Goal: Information Seeking & Learning: Learn about a topic

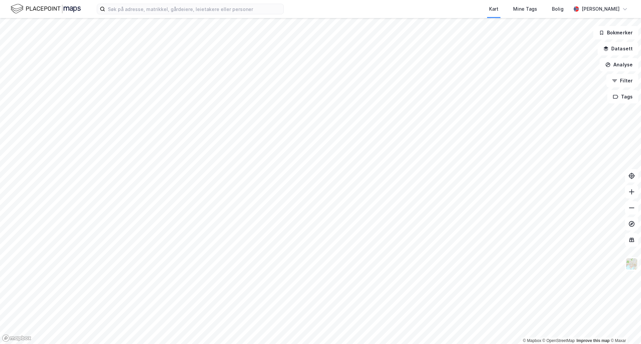
click at [290, 11] on div "Kart Mine Tags Bolig [PERSON_NAME]" at bounding box center [320, 9] width 641 height 18
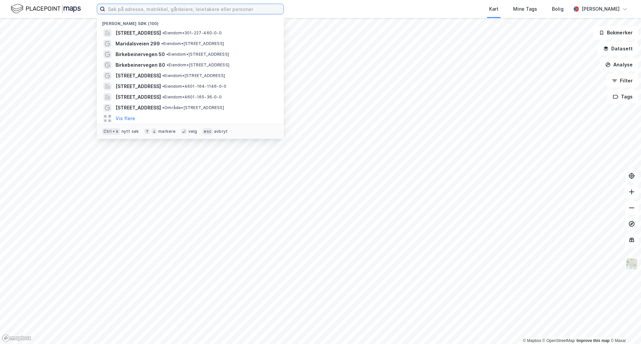
click at [232, 8] on input at bounding box center [194, 9] width 178 height 10
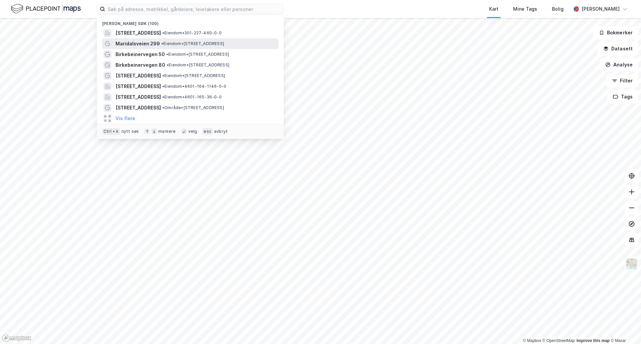
click at [163, 44] on span "• Eiendom • [STREET_ADDRESS]" at bounding box center [192, 43] width 63 height 5
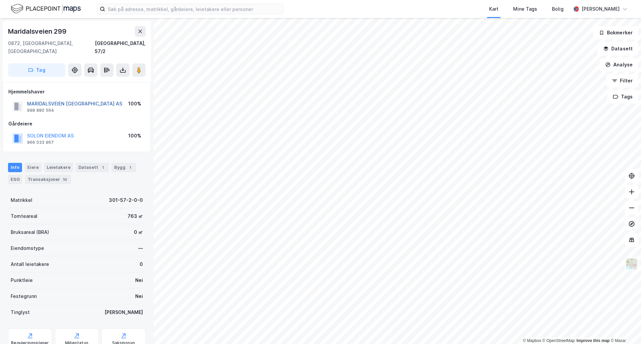
click at [0, 0] on button "MARIDALSVEIEN [GEOGRAPHIC_DATA] AS" at bounding box center [0, 0] width 0 height 0
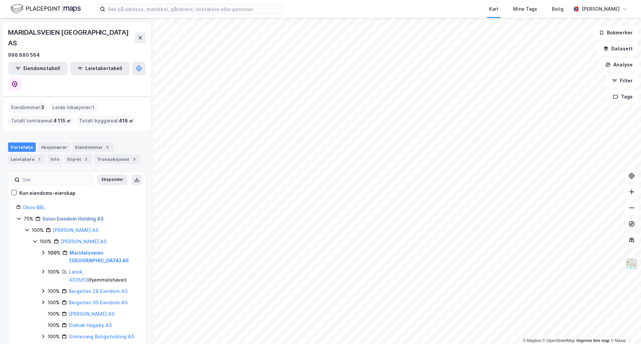
scroll to position [33, 0]
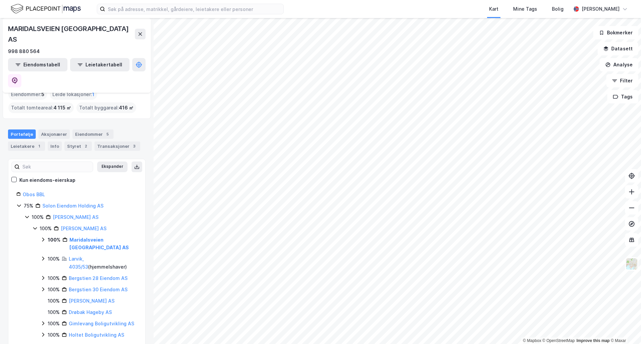
click at [42, 237] on icon at bounding box center [42, 239] width 5 height 5
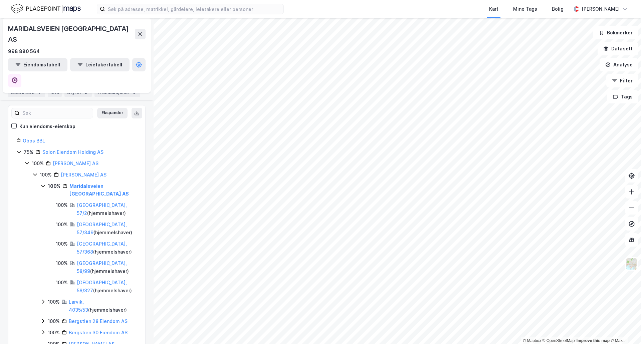
scroll to position [100, 0]
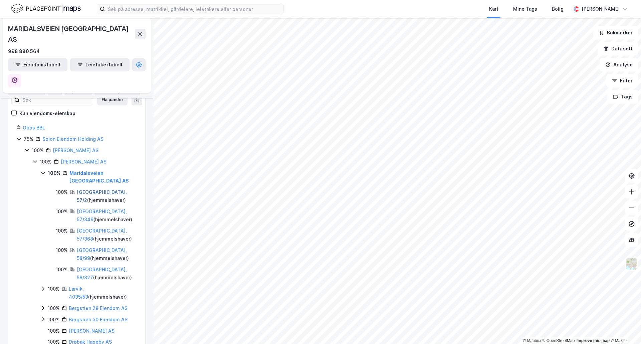
click at [92, 189] on link "[GEOGRAPHIC_DATA], 57/2" at bounding box center [102, 196] width 50 height 14
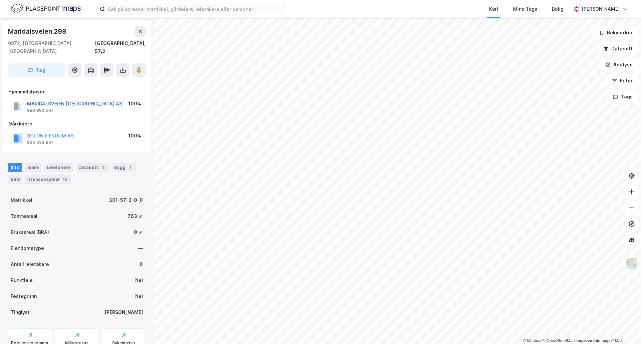
click at [0, 0] on button "MARIDALSVEIEN [GEOGRAPHIC_DATA] AS" at bounding box center [0, 0] width 0 height 0
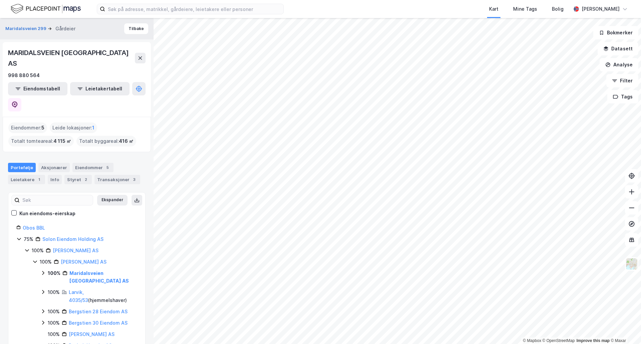
drag, startPoint x: 40, startPoint y: 245, endPoint x: 44, endPoint y: 246, distance: 3.7
click at [44, 270] on icon at bounding box center [42, 272] width 5 height 5
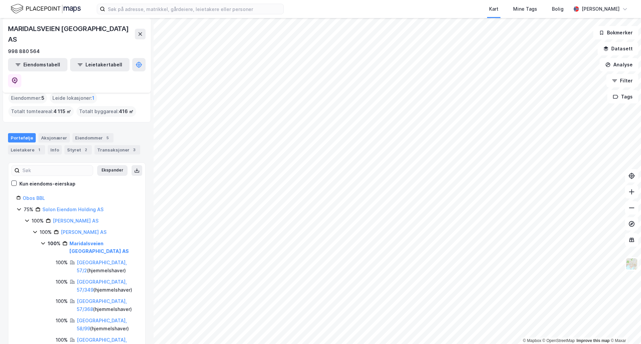
scroll to position [67, 0]
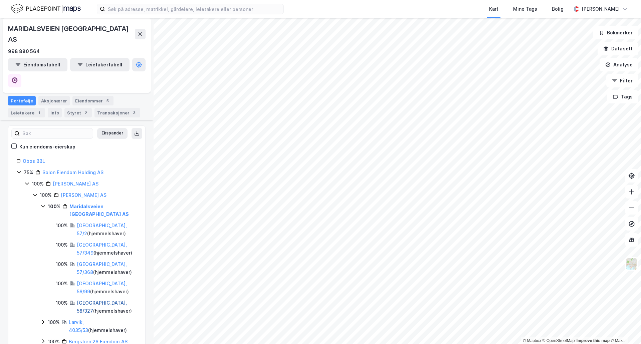
click at [89, 300] on link "[GEOGRAPHIC_DATA], 58/327" at bounding box center [102, 307] width 50 height 14
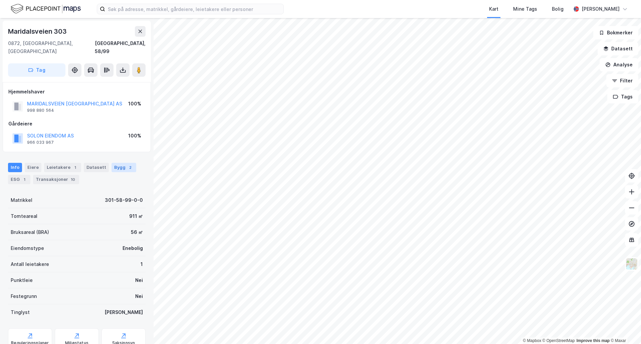
click at [121, 163] on div "Bygg 2" at bounding box center [124, 167] width 25 height 9
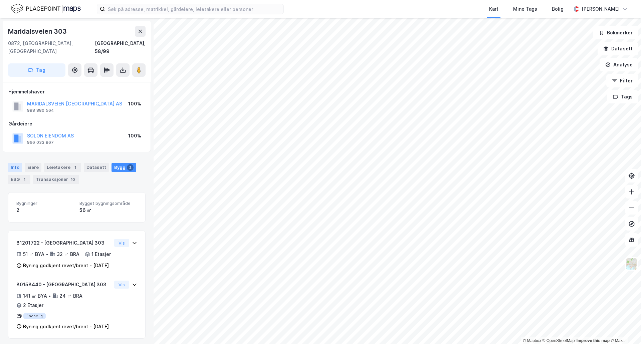
click at [13, 163] on div "Info" at bounding box center [15, 167] width 14 height 9
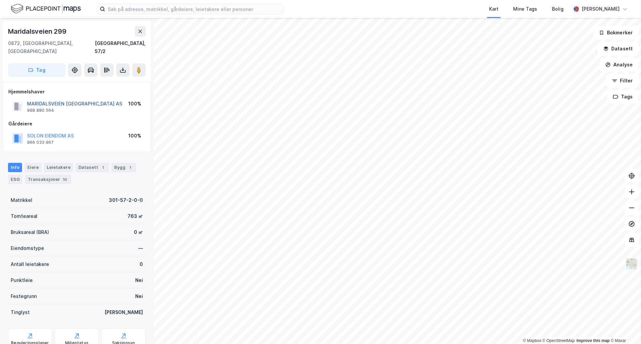
click at [0, 0] on button "MARIDALSVEIEN [GEOGRAPHIC_DATA] AS" at bounding box center [0, 0] width 0 height 0
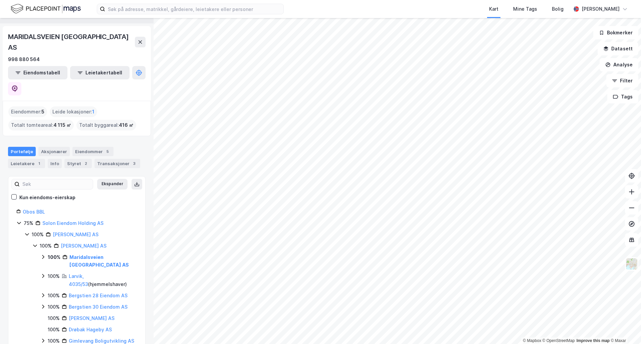
scroll to position [33, 0]
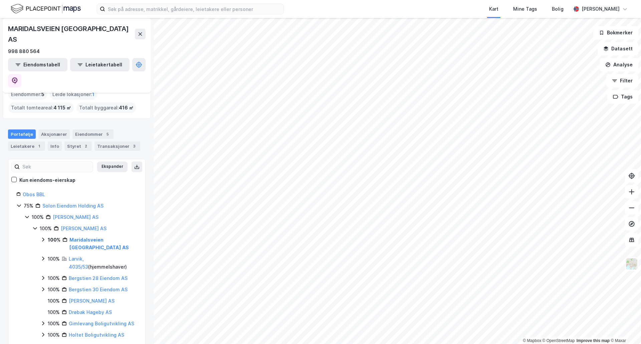
click at [43, 237] on icon at bounding box center [42, 239] width 5 height 5
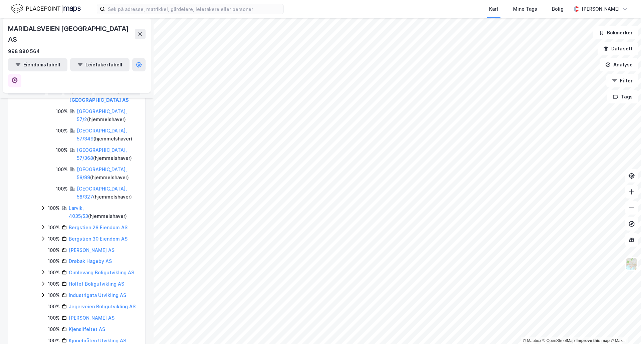
scroll to position [134, 0]
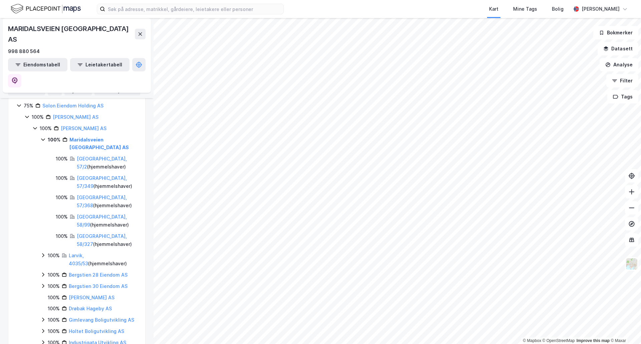
click at [85, 75] on div "Eiendommer 5" at bounding box center [92, 78] width 41 height 9
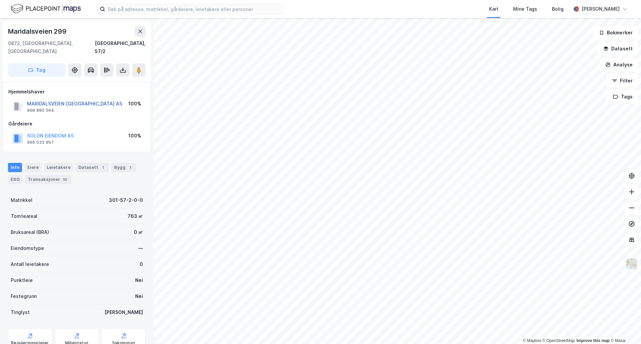
click at [0, 0] on button "MARIDALSVEIEN [GEOGRAPHIC_DATA] AS" at bounding box center [0, 0] width 0 height 0
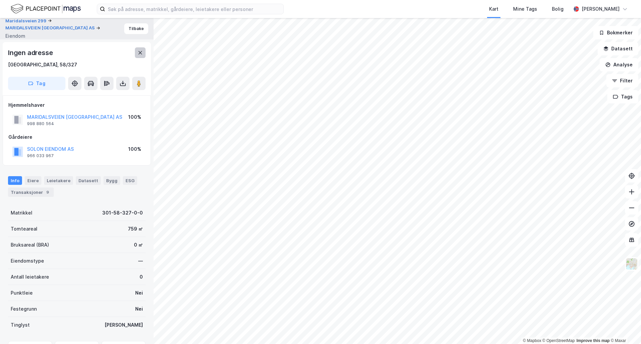
click at [141, 50] on icon at bounding box center [140, 52] width 5 height 5
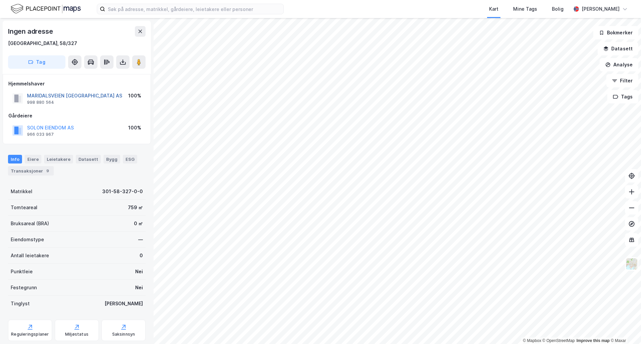
click at [0, 0] on button "MARIDALSVEIEN [GEOGRAPHIC_DATA] AS" at bounding box center [0, 0] width 0 height 0
